Goal: Task Accomplishment & Management: Use online tool/utility

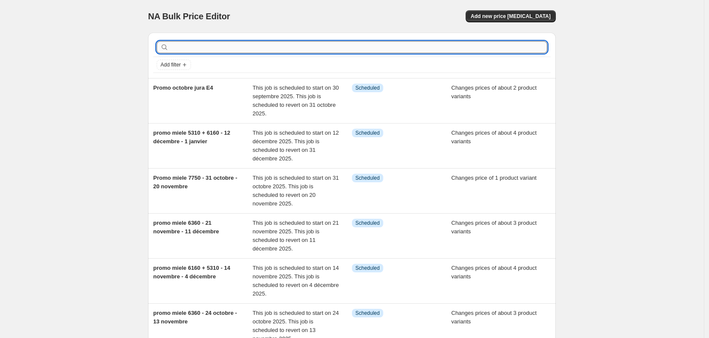
click at [256, 44] on input "text" at bounding box center [358, 47] width 377 height 12
type input "delonghi"
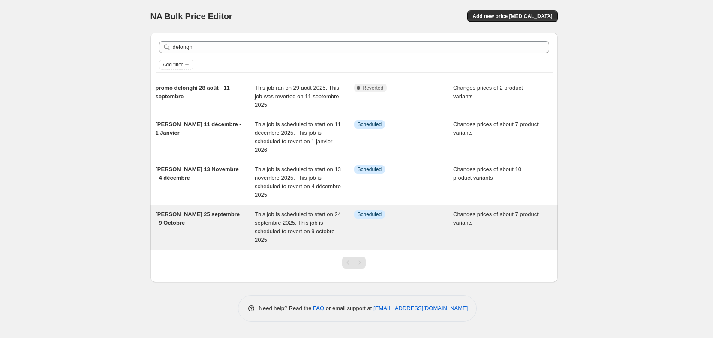
click at [229, 219] on div "[PERSON_NAME] 25 septembre - 9 Octobre" at bounding box center [206, 227] width 100 height 34
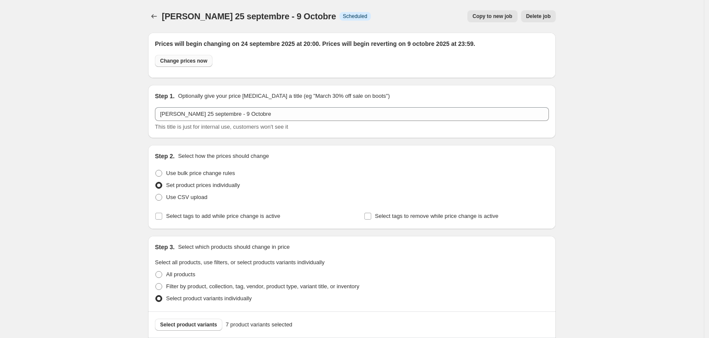
click at [198, 63] on span "Change prices now" at bounding box center [183, 60] width 47 height 7
radio input "true"
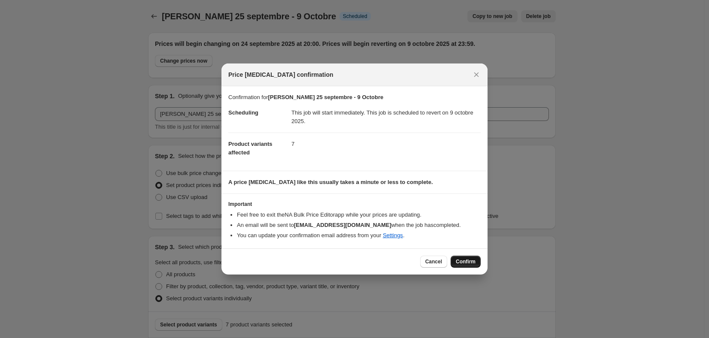
click at [471, 260] on span "Confirm" at bounding box center [465, 261] width 20 height 7
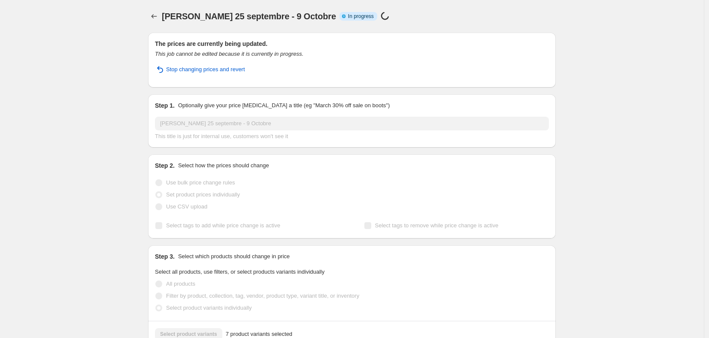
click at [209, 0] on div "Promo Delonghi 25 septembre - 9 Octobre. This page is ready Promo Delonghi 25 s…" at bounding box center [351, 16] width 407 height 33
